Goal: Use online tool/utility: Utilize a website feature to perform a specific function

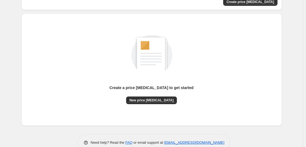
scroll to position [58, 0]
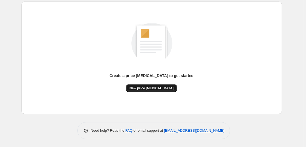
click at [154, 90] on span "New price [MEDICAL_DATA]" at bounding box center [151, 88] width 44 height 4
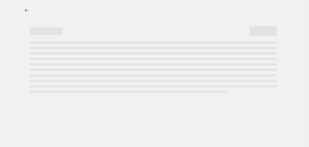
select select "percentage"
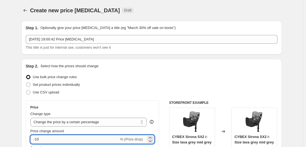
click at [61, 139] on input "-10" at bounding box center [74, 139] width 89 height 9
type input "-1"
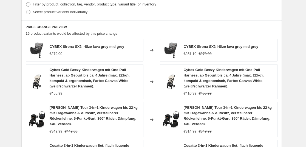
scroll to position [446, 0]
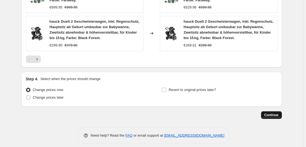
type input "-35"
click at [278, 113] on span "Continue" at bounding box center [271, 115] width 14 height 4
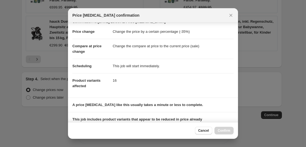
scroll to position [83, 0]
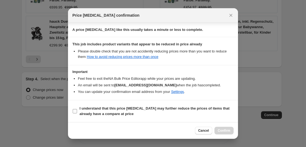
drag, startPoint x: 139, startPoint y: 112, endPoint x: 154, endPoint y: 110, distance: 14.9
click at [140, 112] on span "I understand that this price [MEDICAL_DATA] may further reduce the prices of it…" at bounding box center [156, 111] width 154 height 11
click at [77, 112] on input "I understand that this price [MEDICAL_DATA] may further reduce the prices of it…" at bounding box center [75, 111] width 4 height 4
checkbox input "true"
drag, startPoint x: 232, startPoint y: 131, endPoint x: 228, endPoint y: 129, distance: 3.8
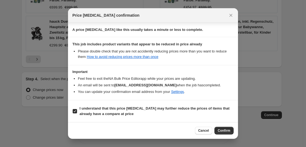
click at [229, 130] on button "Confirm" at bounding box center [223, 131] width 19 height 8
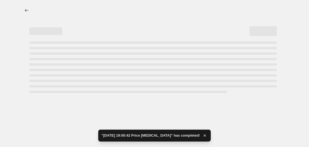
select select "percentage"
